Goal: Task Accomplishment & Management: Use online tool/utility

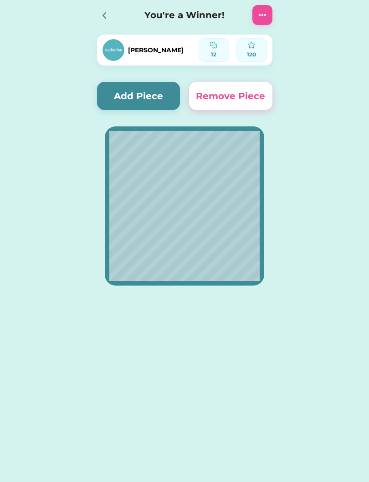
click at [160, 101] on button "Add Piece" at bounding box center [138, 96] width 83 height 28
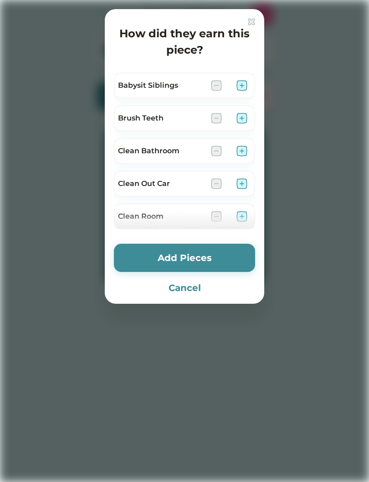
click at [244, 408] on img at bounding box center [241, 413] width 11 height 11
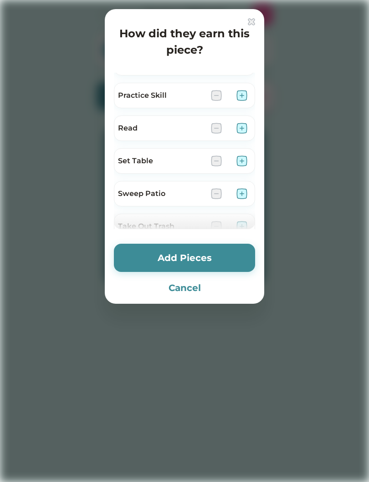
scroll to position [476, 0]
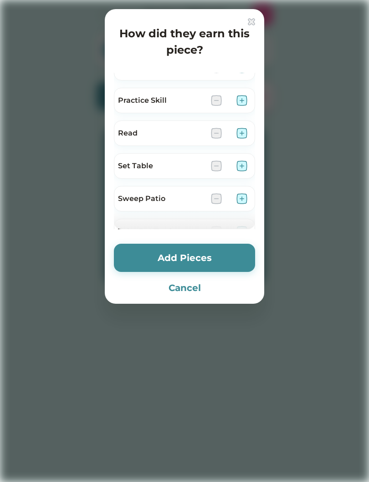
click at [208, 257] on button "Add Pieces" at bounding box center [184, 258] width 141 height 28
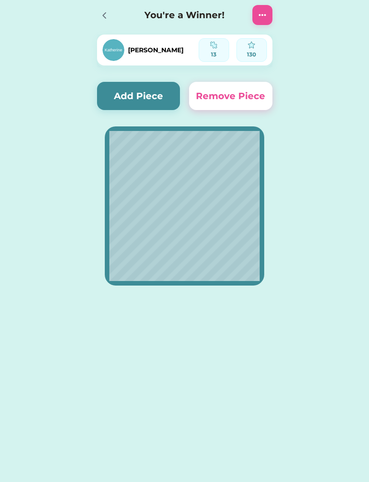
click at [156, 91] on button "Add Piece" at bounding box center [138, 96] width 83 height 28
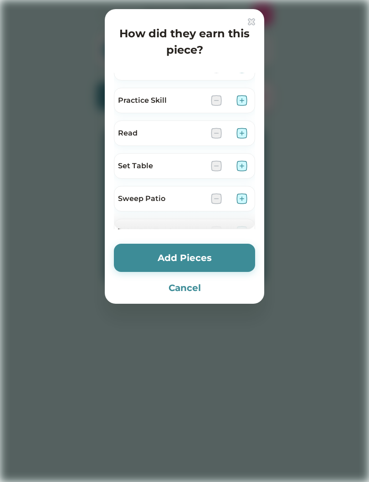
click at [245, 132] on img at bounding box center [241, 133] width 11 height 11
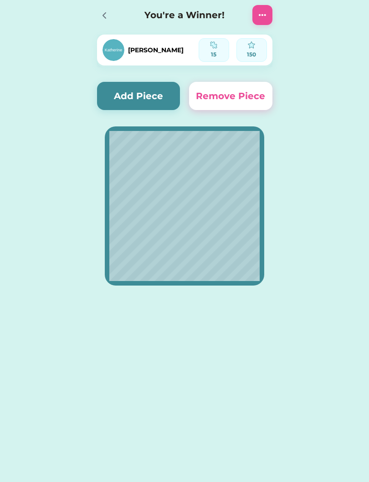
click at [158, 102] on button "Add Piece" at bounding box center [138, 96] width 83 height 28
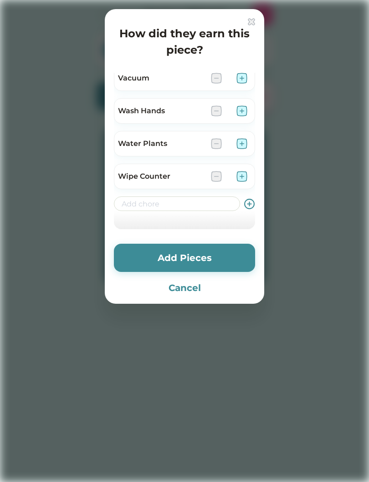
scroll to position [663, 0]
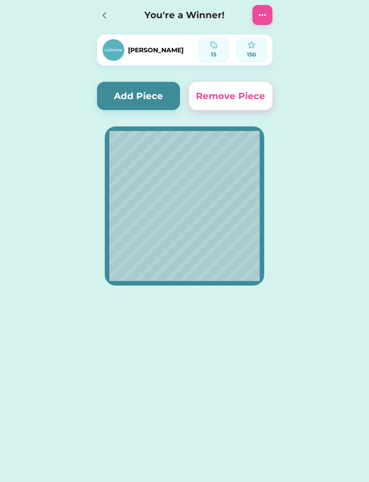
click at [163, 101] on button "Add Piece" at bounding box center [138, 96] width 83 height 28
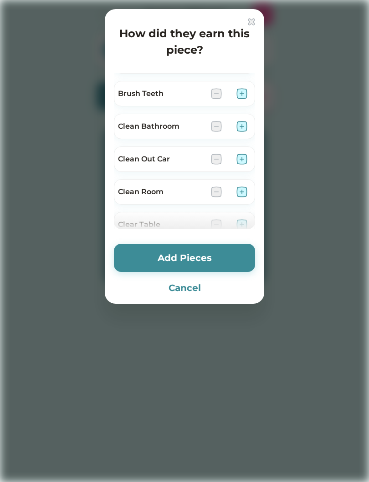
scroll to position [54, 0]
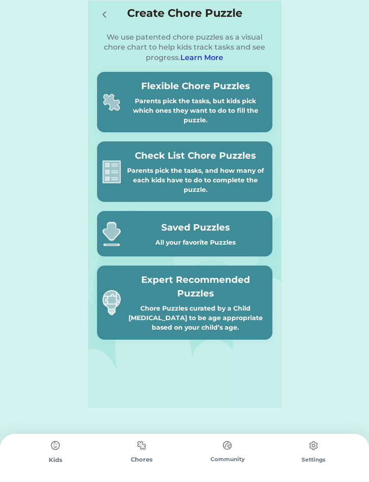
click at [307, 460] on div "Settings" at bounding box center [313, 460] width 86 height 8
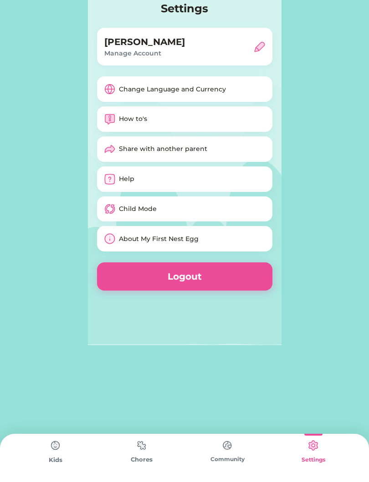
click at [225, 455] on img at bounding box center [227, 446] width 18 height 18
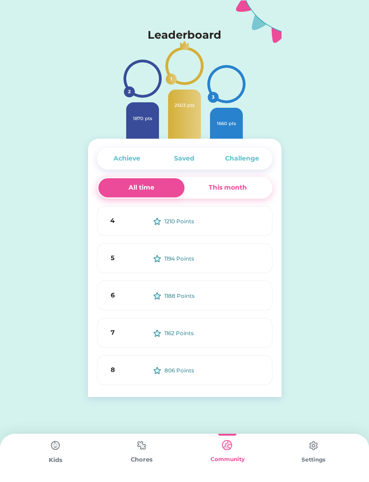
click at [305, 459] on div "Settings" at bounding box center [313, 460] width 86 height 8
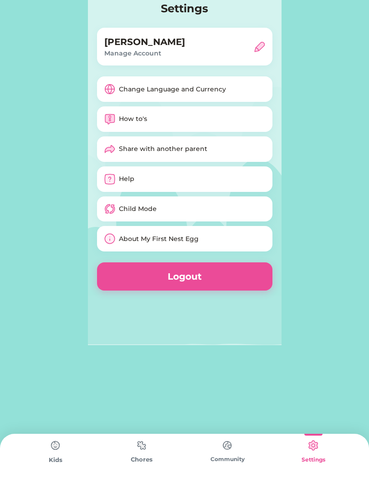
click at [147, 453] on img at bounding box center [141, 446] width 18 height 18
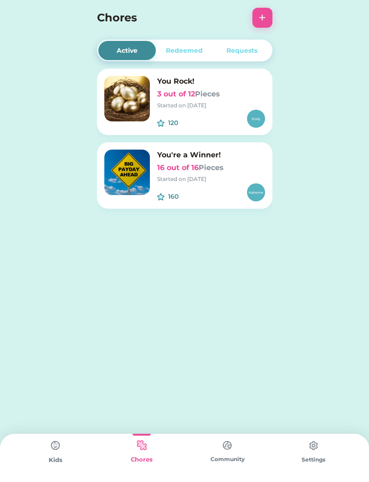
click at [58, 454] on img at bounding box center [55, 446] width 18 height 18
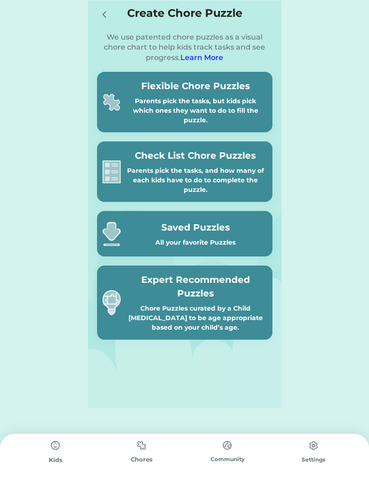
click at [198, 304] on div "Chore Puzzles curated by a Child Psychologist to be age appropriate based on yo…" at bounding box center [195, 318] width 142 height 29
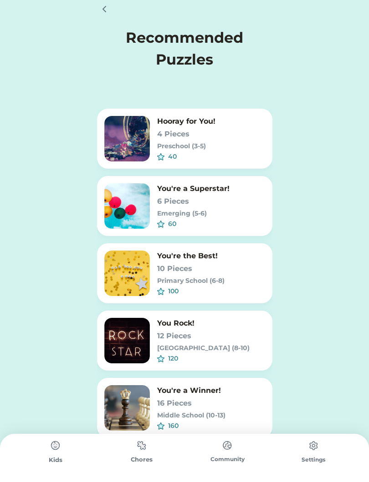
scroll to position [37, 0]
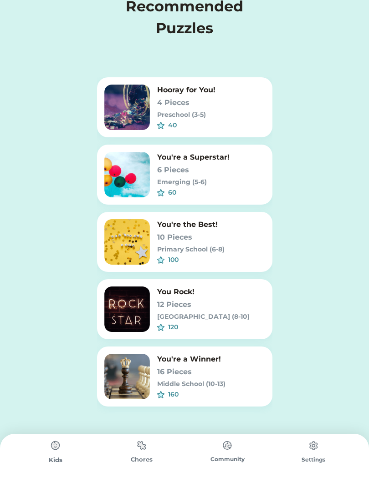
click at [172, 373] on h6 "16 Pieces" at bounding box center [211, 372] width 108 height 11
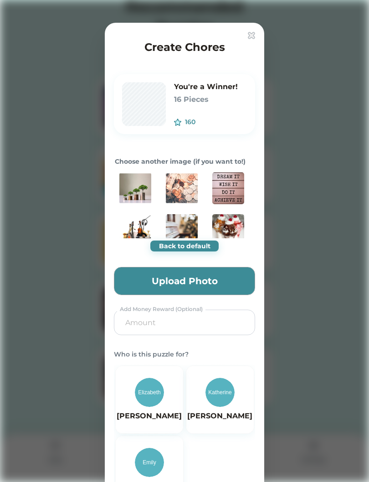
scroll to position [0, 0]
click at [234, 188] on img at bounding box center [228, 188] width 32 height 32
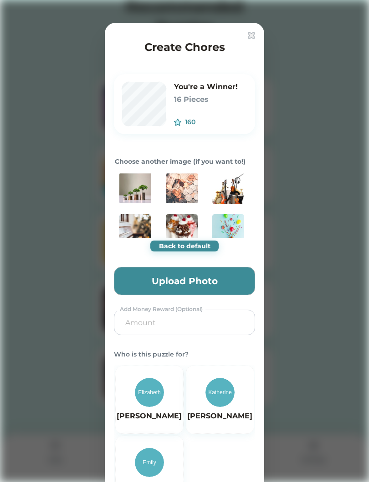
type input "0.07"
click at [221, 394] on img at bounding box center [219, 392] width 29 height 29
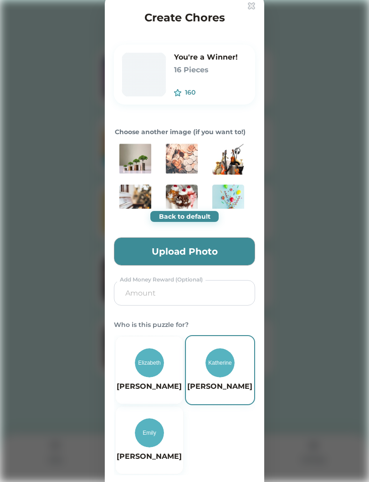
scroll to position [134, 0]
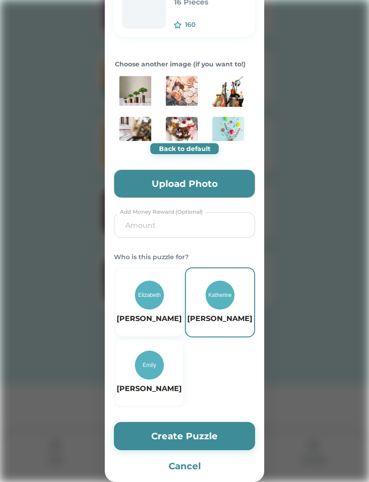
click at [206, 436] on button "Create Puzzle" at bounding box center [184, 436] width 141 height 28
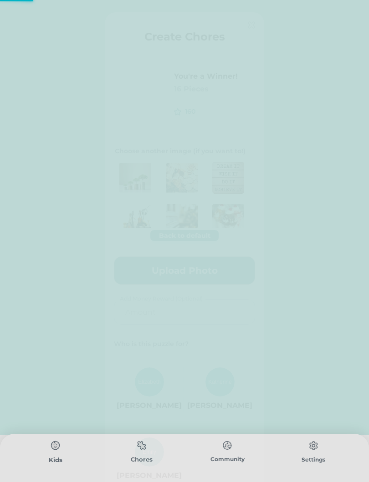
scroll to position [0, 0]
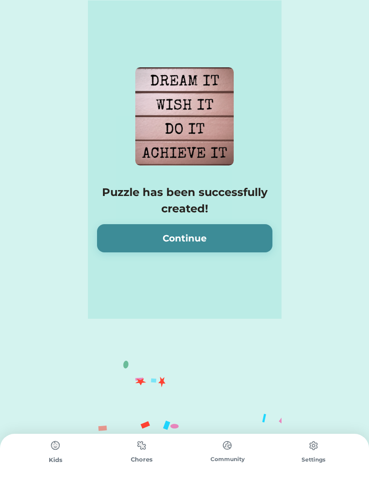
click at [197, 236] on button "Continue" at bounding box center [184, 238] width 175 height 28
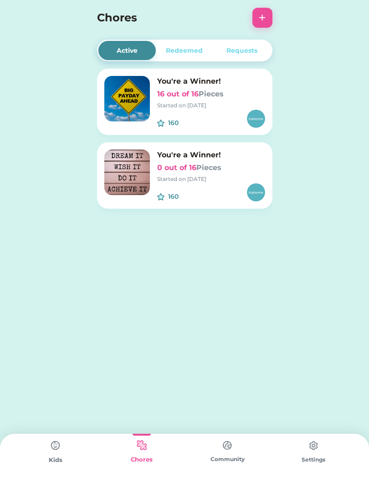
click at [231, 448] on img at bounding box center [227, 446] width 18 height 18
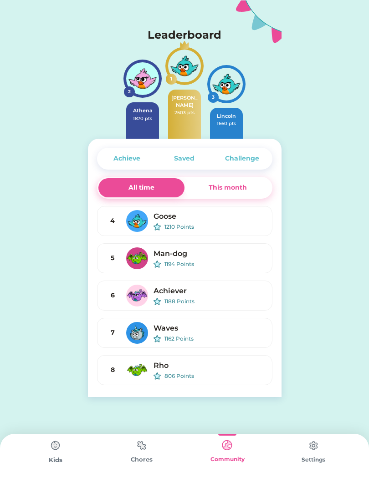
click at [309, 455] on img at bounding box center [313, 446] width 18 height 18
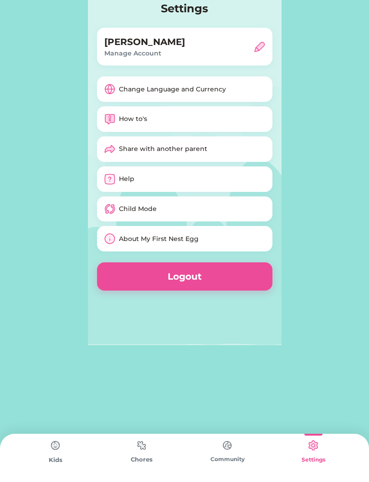
click at [134, 459] on div "Chores" at bounding box center [142, 460] width 86 height 9
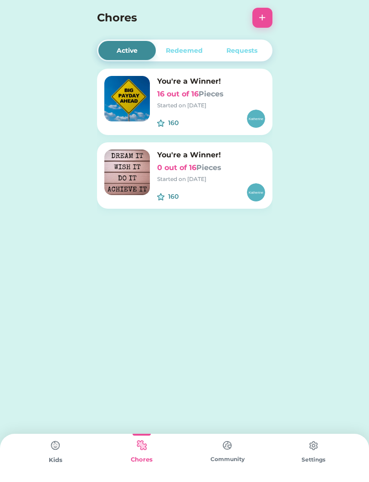
click at [59, 437] on img at bounding box center [55, 446] width 18 height 18
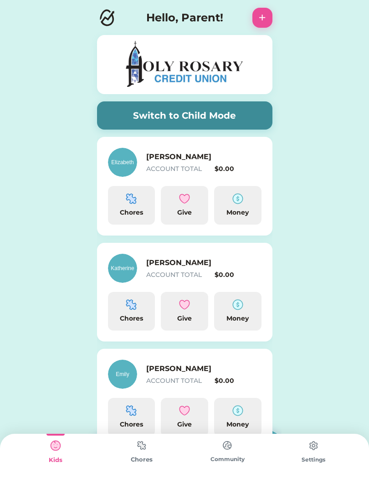
click at [233, 113] on button "Switch to Child Mode" at bounding box center [184, 115] width 175 height 28
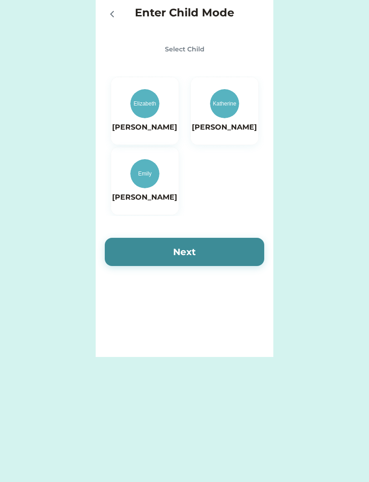
click at [232, 114] on img at bounding box center [224, 103] width 29 height 29
click at [227, 243] on button "Next" at bounding box center [184, 252] width 159 height 28
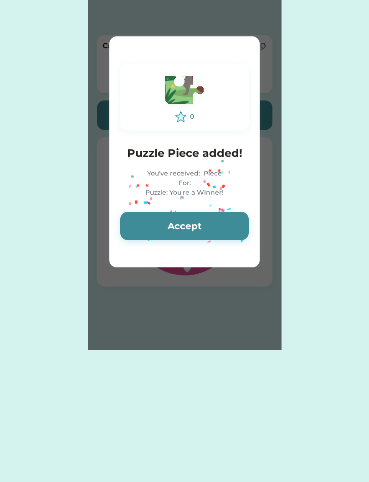
click at [223, 224] on button "Accept" at bounding box center [184, 226] width 128 height 28
click at [228, 225] on button "Accept" at bounding box center [184, 226] width 128 height 28
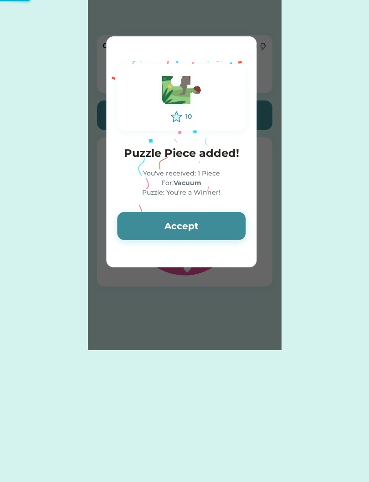
click at [222, 226] on button "Accept" at bounding box center [181, 226] width 128 height 28
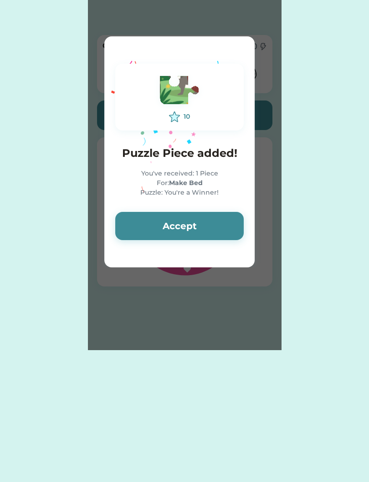
click at [227, 222] on button "Accept" at bounding box center [179, 226] width 128 height 28
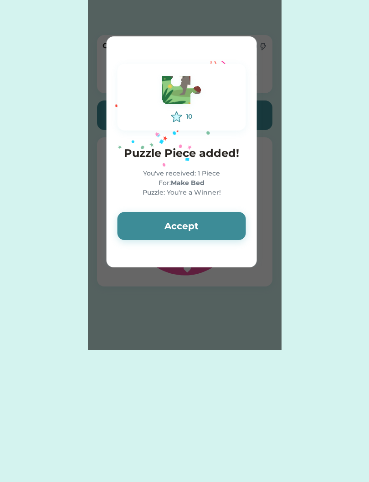
click at [221, 223] on button "Accept" at bounding box center [181, 226] width 128 height 28
click at [213, 225] on button "Accept" at bounding box center [181, 226] width 128 height 28
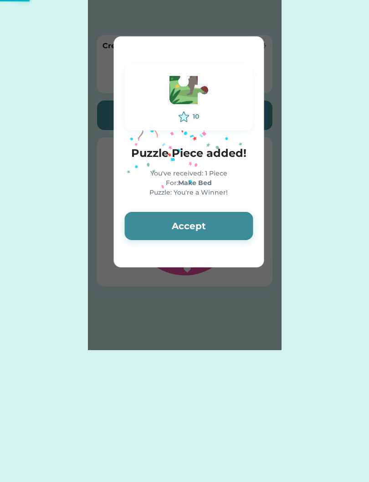
click at [213, 222] on button "Accept" at bounding box center [188, 226] width 128 height 28
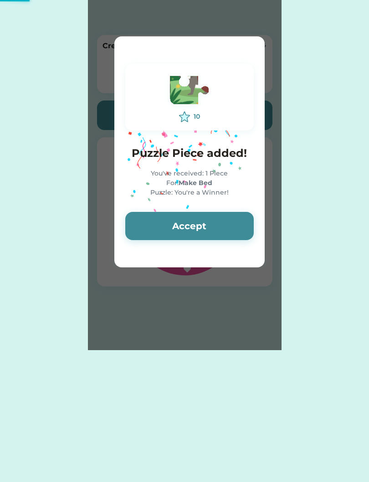
click at [213, 222] on button "Accept" at bounding box center [189, 226] width 128 height 28
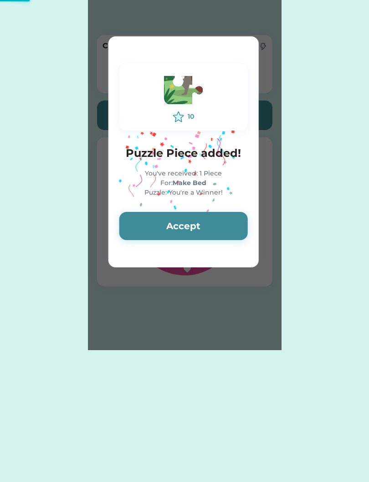
click at [217, 220] on button "Accept" at bounding box center [183, 226] width 128 height 28
click at [217, 221] on button "Accept" at bounding box center [183, 226] width 128 height 28
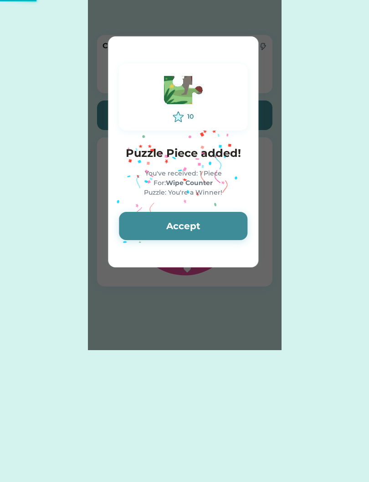
click at [217, 221] on button "Accept" at bounding box center [183, 226] width 128 height 28
click at [219, 218] on button "Accept" at bounding box center [183, 226] width 128 height 28
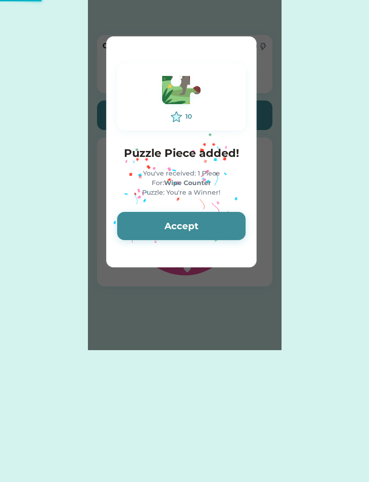
click at [220, 223] on button "Accept" at bounding box center [181, 226] width 128 height 28
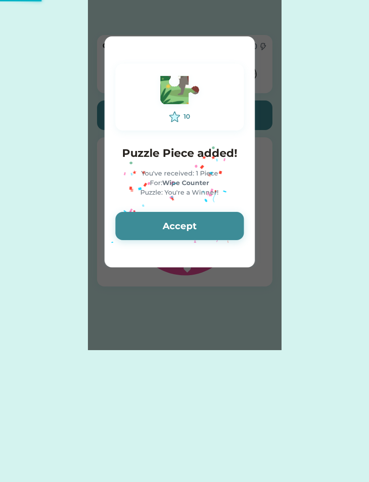
click at [226, 220] on button "Accept" at bounding box center [179, 226] width 128 height 28
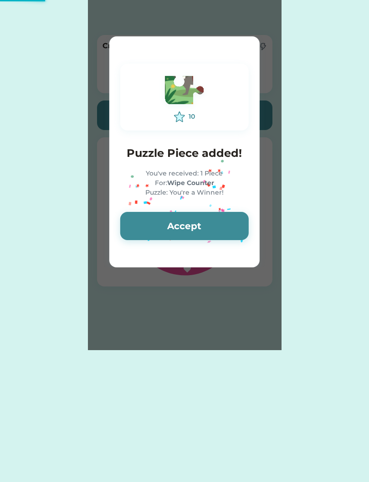
click at [219, 223] on button "Accept" at bounding box center [184, 226] width 128 height 28
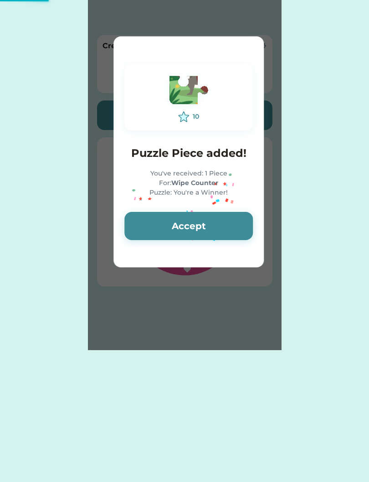
click at [219, 223] on button "Accept" at bounding box center [188, 226] width 128 height 28
click at [222, 222] on button "Accept" at bounding box center [188, 226] width 128 height 28
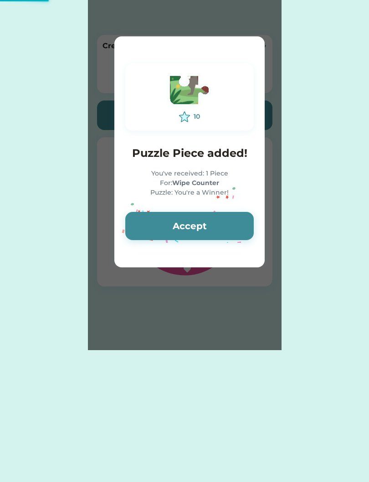
click at [222, 222] on button "Accept" at bounding box center [189, 226] width 128 height 28
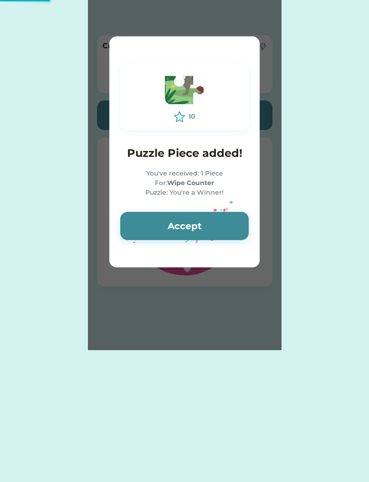
click at [221, 222] on button "Accept" at bounding box center [184, 226] width 128 height 28
click at [222, 220] on button "Accept" at bounding box center [184, 226] width 128 height 28
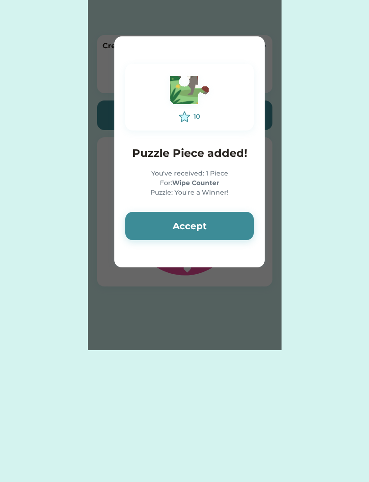
click at [222, 221] on button "Accept" at bounding box center [189, 226] width 128 height 28
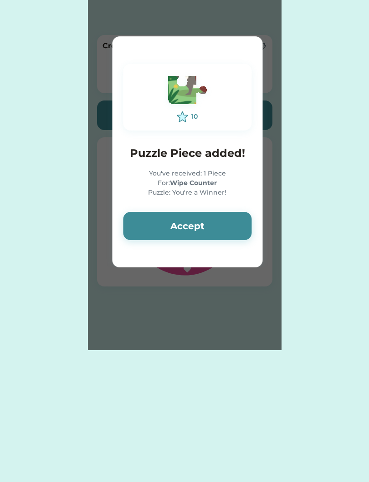
click at [224, 219] on button "Accept" at bounding box center [187, 226] width 128 height 28
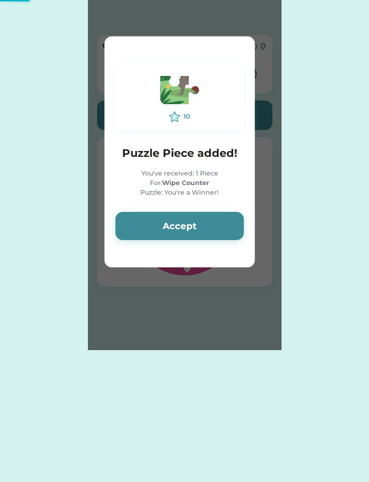
click at [220, 221] on button "Accept" at bounding box center [179, 226] width 128 height 28
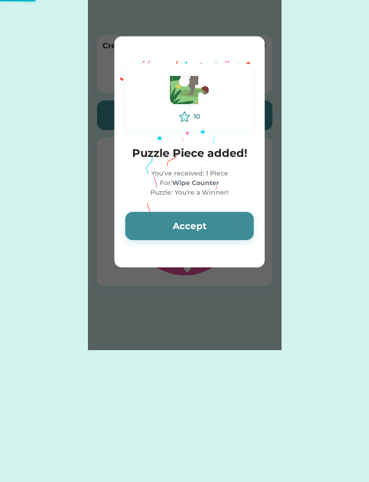
click at [219, 224] on button "Accept" at bounding box center [189, 226] width 128 height 28
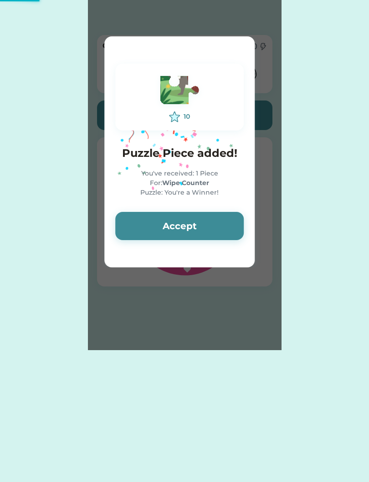
click at [213, 225] on button "Accept" at bounding box center [179, 226] width 128 height 28
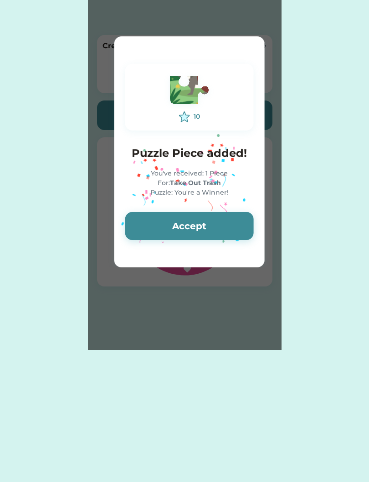
click at [215, 223] on button "Accept" at bounding box center [189, 226] width 128 height 28
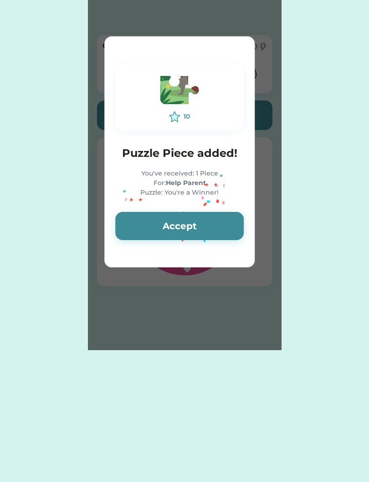
click at [217, 223] on button "Accept" at bounding box center [179, 226] width 128 height 28
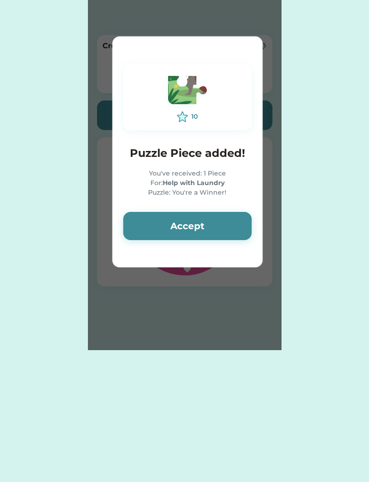
click at [229, 228] on button "Accept" at bounding box center [187, 226] width 128 height 28
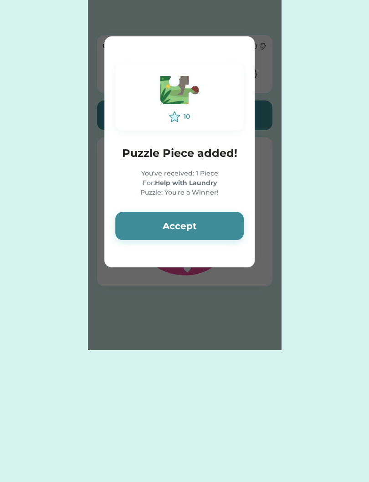
click at [211, 222] on button "Accept" at bounding box center [179, 226] width 128 height 28
click at [215, 220] on button "Accept" at bounding box center [179, 226] width 128 height 28
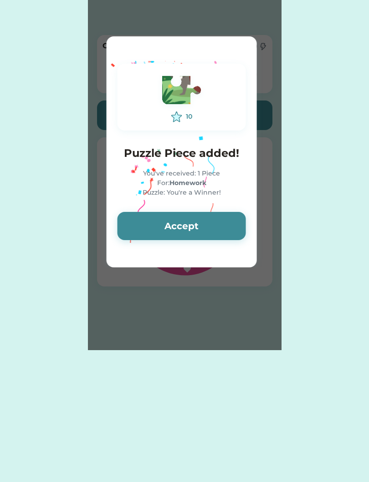
click at [212, 223] on button "Accept" at bounding box center [181, 226] width 128 height 28
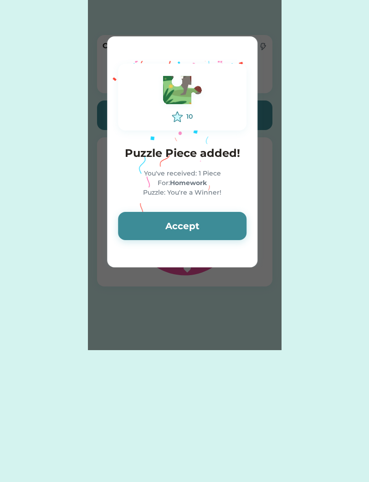
click at [212, 223] on button "Accept" at bounding box center [182, 226] width 128 height 28
click at [211, 224] on button "Accept" at bounding box center [182, 226] width 128 height 28
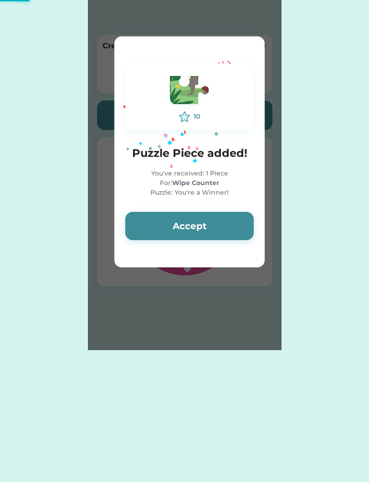
click at [218, 223] on button "Accept" at bounding box center [189, 226] width 128 height 28
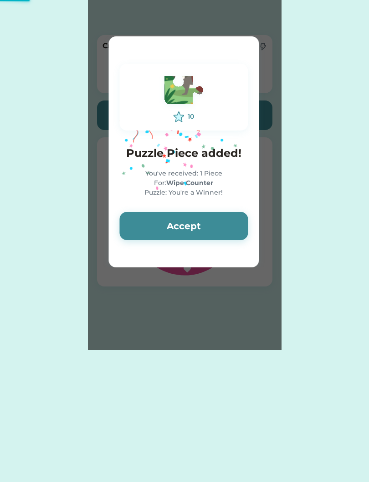
click at [217, 221] on button "Accept" at bounding box center [183, 226] width 128 height 28
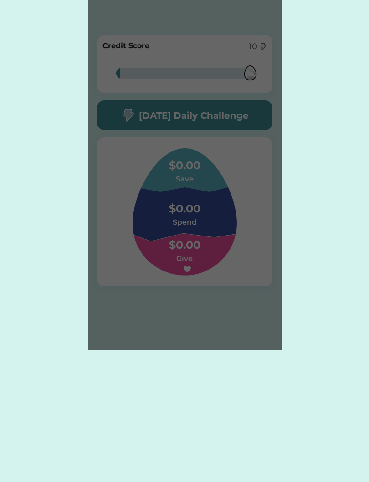
click at [219, 219] on h6 "Spend" at bounding box center [184, 222] width 91 height 11
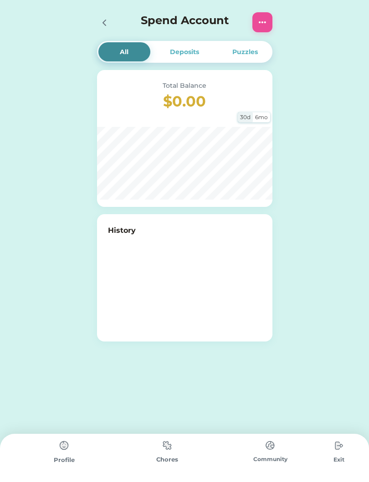
click at [174, 454] on img at bounding box center [167, 446] width 18 height 18
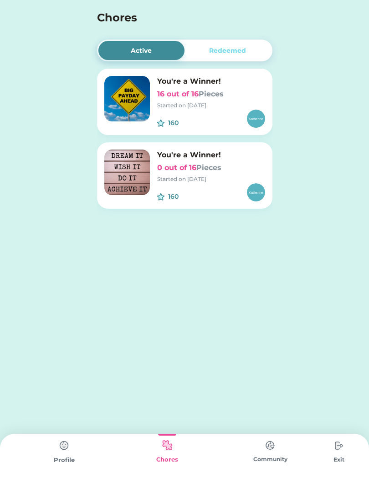
click at [215, 102] on div "Started on [DATE]" at bounding box center [211, 105] width 108 height 8
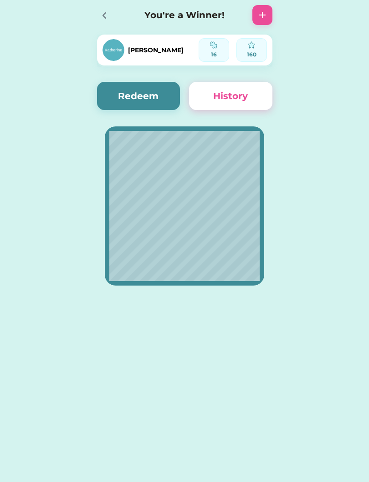
click at [108, 20] on icon at bounding box center [104, 15] width 11 height 11
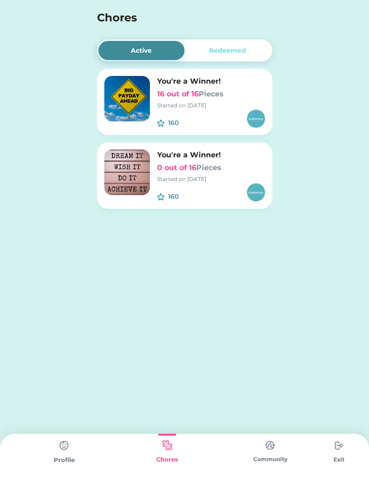
click at [202, 176] on div "Started on [DATE]" at bounding box center [211, 179] width 108 height 8
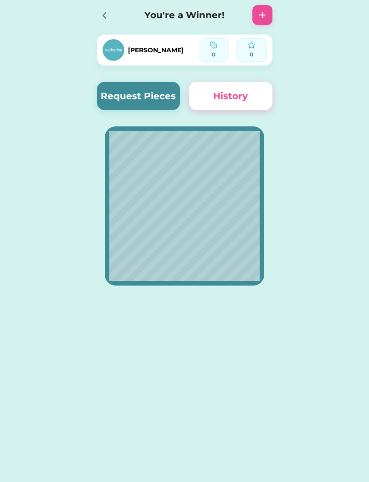
click at [105, 22] on div at bounding box center [107, 15] width 20 height 20
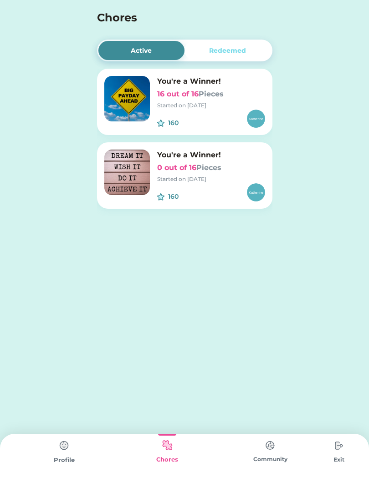
click at [209, 172] on h6 "0 out of 16 Pieces" at bounding box center [211, 167] width 108 height 11
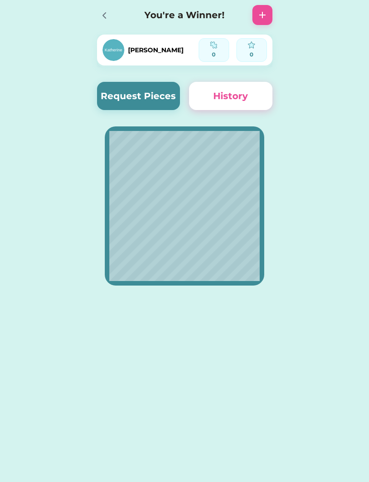
click at [111, 19] on div at bounding box center [107, 15] width 20 height 20
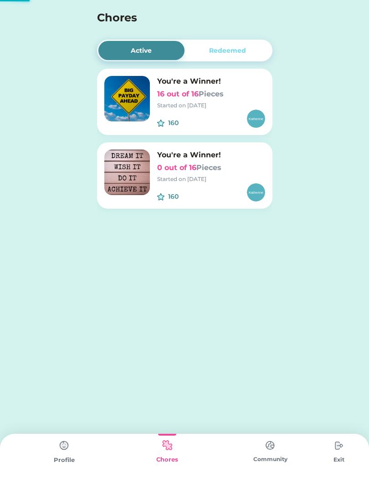
click at [178, 106] on div "Started on [DATE]" at bounding box center [211, 105] width 108 height 8
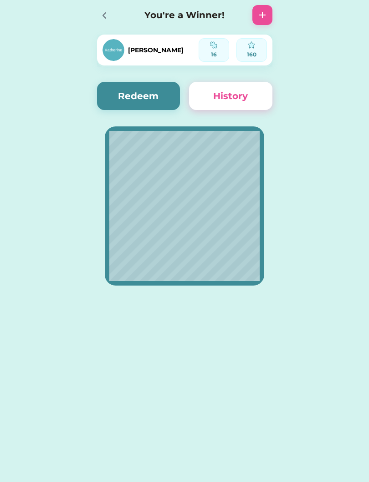
click at [100, 24] on div at bounding box center [107, 15] width 20 height 20
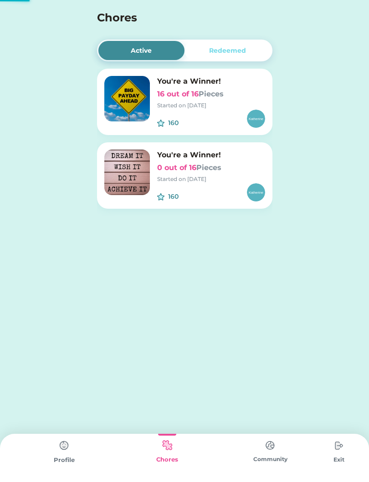
click at [200, 169] on font "Pieces" at bounding box center [208, 167] width 25 height 9
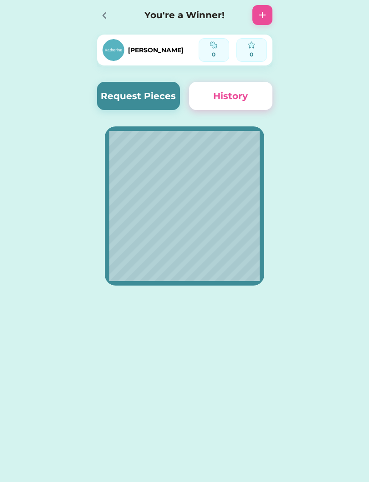
click at [223, 99] on button "History" at bounding box center [230, 96] width 83 height 28
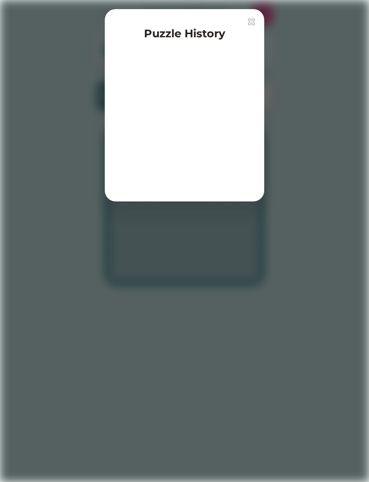
click at [253, 19] on img at bounding box center [251, 21] width 7 height 7
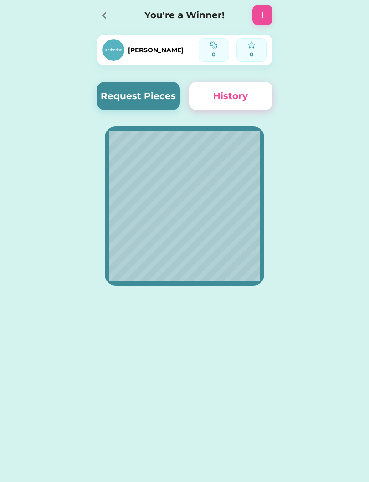
click at [153, 93] on button "Request Pieces" at bounding box center [138, 96] width 83 height 28
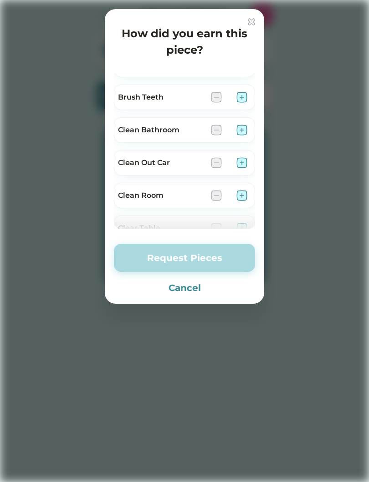
scroll to position [22, 0]
click at [264, 21] on div at bounding box center [184, 241] width 369 height 482
